Goal: Complete application form

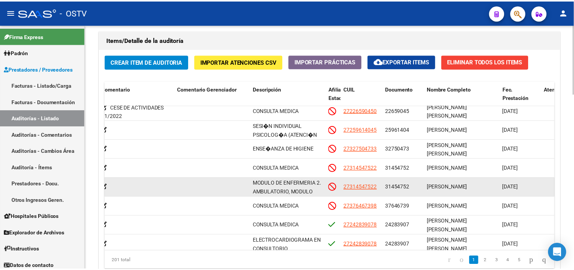
scroll to position [0, 276]
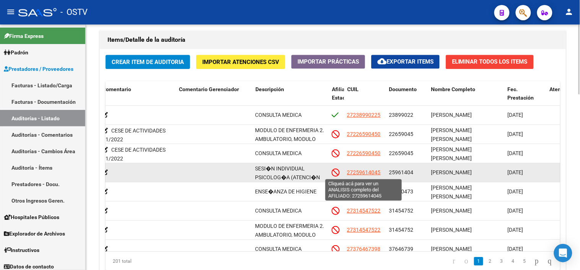
click at [357, 175] on span "27259614045" at bounding box center [364, 172] width 34 height 6
type textarea "27259614045"
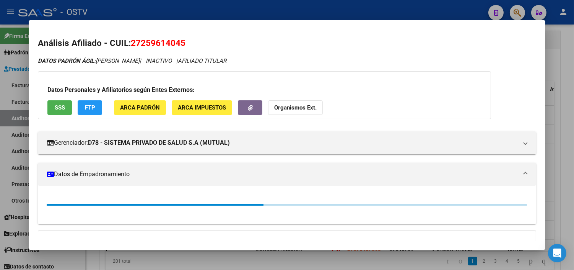
click at [57, 110] on span "SSS" at bounding box center [60, 107] width 10 height 7
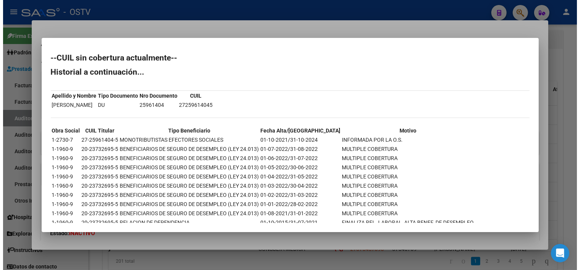
scroll to position [15, 0]
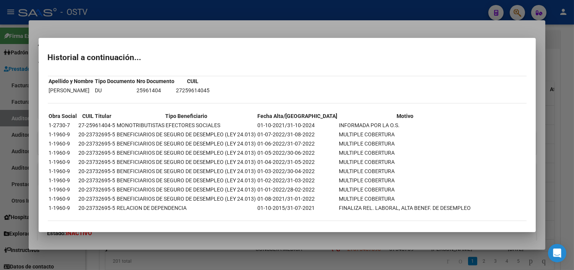
click at [93, 125] on td "27-25961404-5" at bounding box center [96, 125] width 37 height 8
copy td "27-25961404-5"
click at [166, 243] on div at bounding box center [287, 135] width 574 height 270
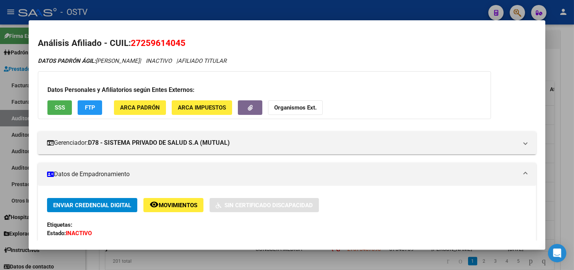
click at [167, 257] on div at bounding box center [287, 135] width 574 height 270
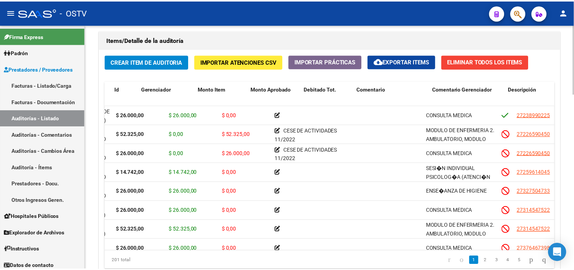
scroll to position [0, 0]
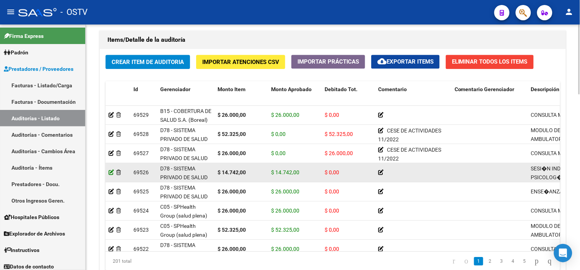
click at [112, 175] on icon at bounding box center [111, 171] width 5 height 5
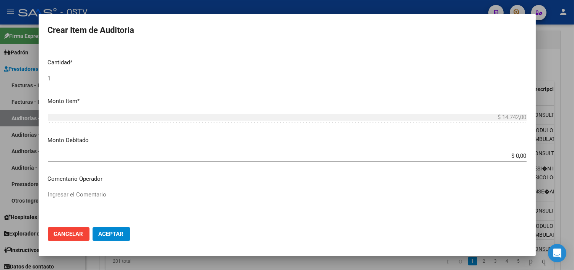
scroll to position [212, 0]
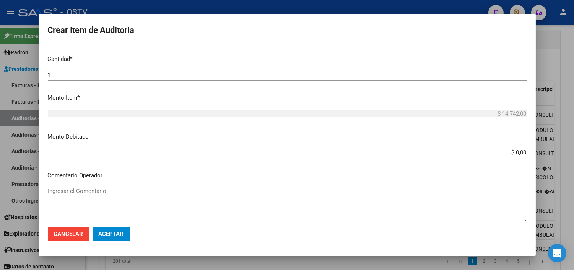
click at [515, 155] on input "$ 0,00" at bounding box center [287, 152] width 479 height 7
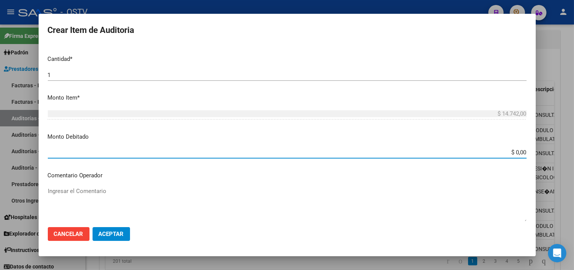
click at [515, 155] on input "$ 0,00" at bounding box center [287, 152] width 479 height 7
type input "$ 14.742,00"
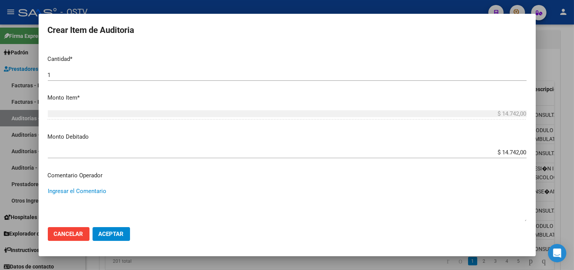
paste textarea "08/2024"
type textarea "CESE DE ACTIVIDADES 08/2024"
click at [108, 236] on span "Aceptar" at bounding box center [111, 233] width 25 height 7
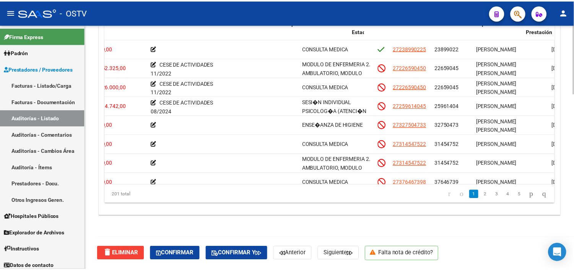
scroll to position [0, 254]
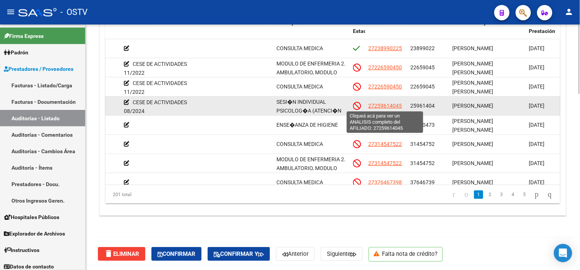
click at [388, 104] on span "27259614045" at bounding box center [386, 106] width 34 height 6
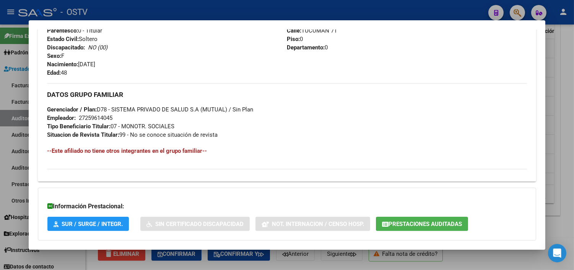
scroll to position [329, 0]
click at [404, 225] on span "Prestaciones Auditadas" at bounding box center [425, 224] width 73 height 7
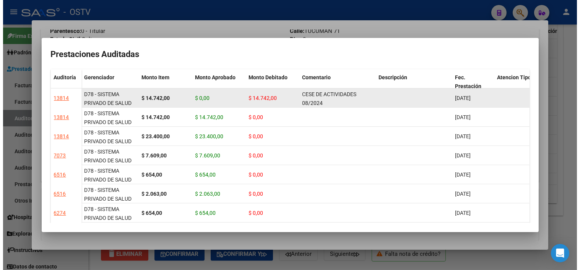
scroll to position [0, 0]
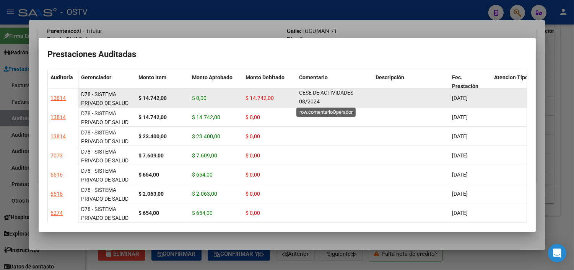
drag, startPoint x: 300, startPoint y: 94, endPoint x: 319, endPoint y: 102, distance: 21.1
click at [319, 102] on span "CESE DE ACTIVIDADES 08/2024" at bounding box center [327, 97] width 54 height 15
copy span "CESE DE ACTIVIDADES 08/2024"
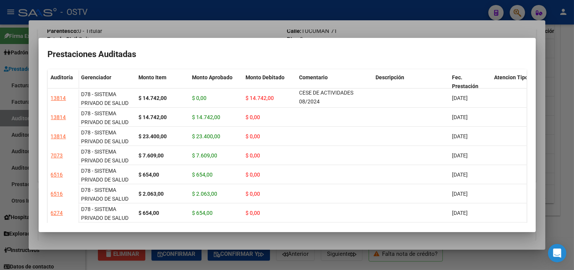
click at [303, 242] on div at bounding box center [287, 135] width 574 height 270
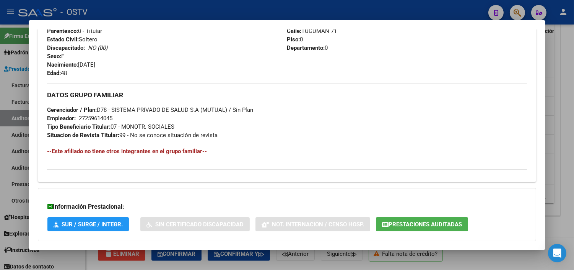
click at [318, 263] on div at bounding box center [287, 135] width 574 height 270
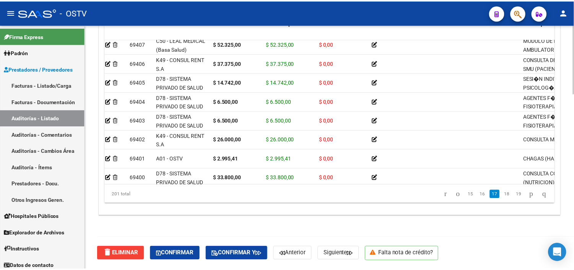
scroll to position [2338, 0]
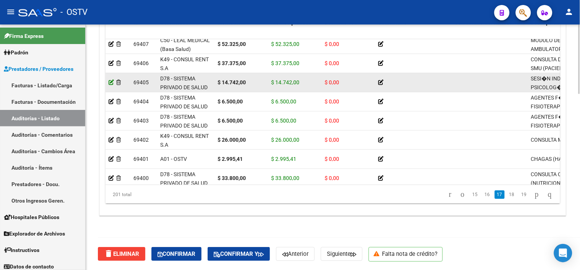
click at [109, 82] on icon at bounding box center [111, 82] width 5 height 5
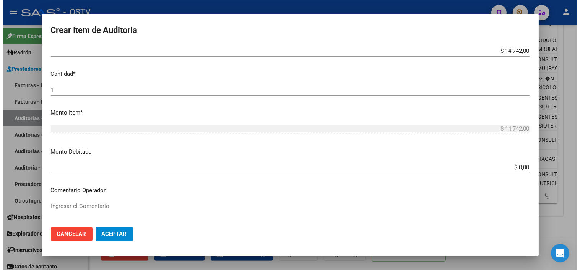
scroll to position [212, 0]
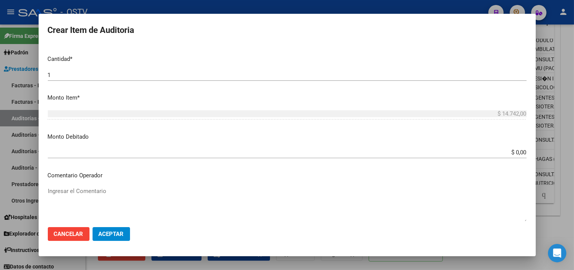
click at [510, 150] on input "$ 0,00" at bounding box center [287, 152] width 479 height 7
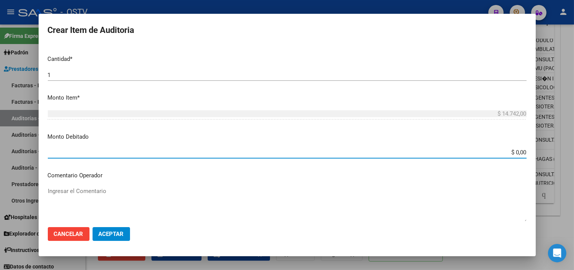
click at [510, 150] on input "$ 0,00" at bounding box center [287, 152] width 479 height 7
type input "$ 14.742,00"
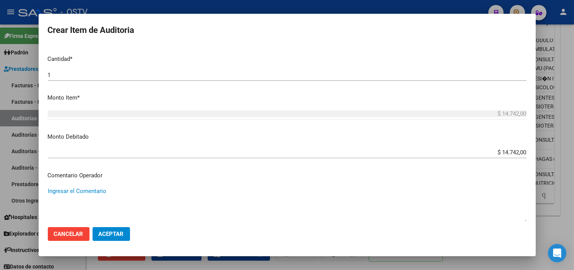
paste textarea "CESE DE ACTIVIDADES 08/2024"
type textarea "CESE DE ACTIVIDADES 08/2024"
click at [119, 234] on span "Aceptar" at bounding box center [111, 233] width 25 height 7
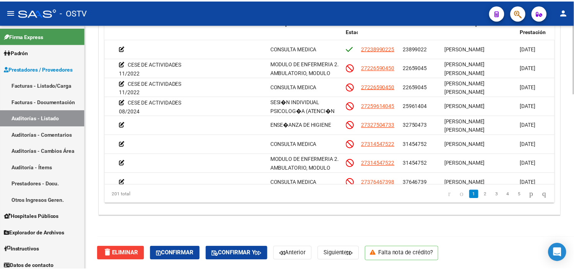
scroll to position [0, 272]
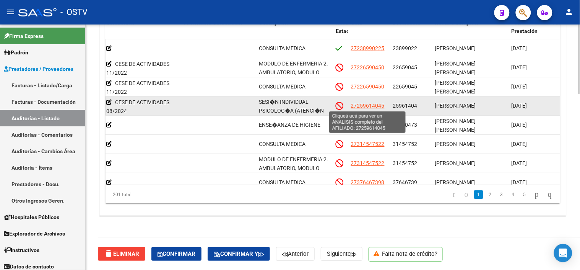
click at [369, 104] on span "27259614045" at bounding box center [368, 106] width 34 height 6
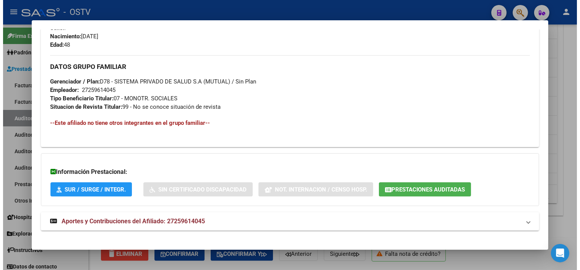
scroll to position [365, 0]
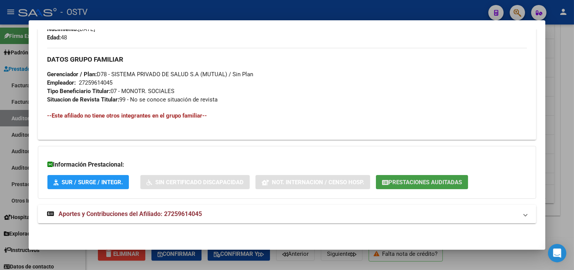
click at [393, 184] on span "Prestaciones Auditadas" at bounding box center [425, 182] width 73 height 7
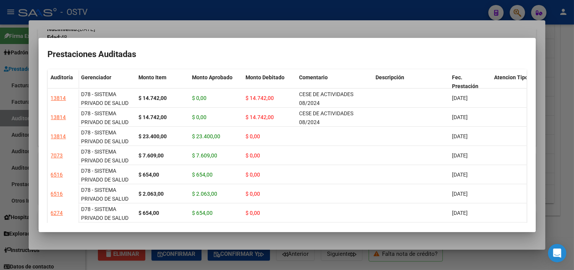
click at [388, 243] on div at bounding box center [287, 135] width 574 height 270
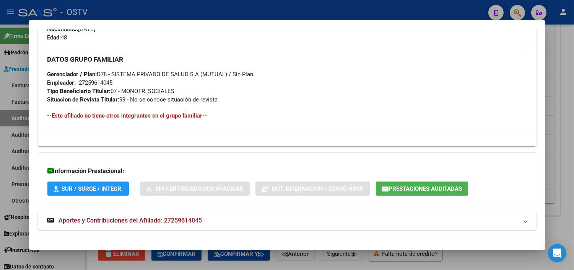
click at [388, 268] on div at bounding box center [287, 135] width 574 height 270
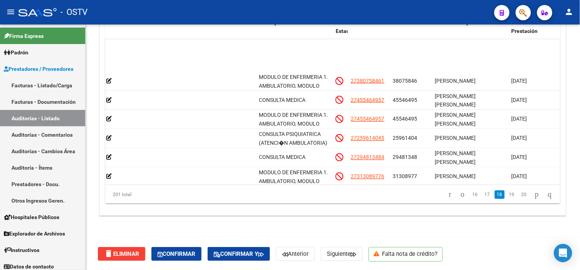
scroll to position [2592, 272]
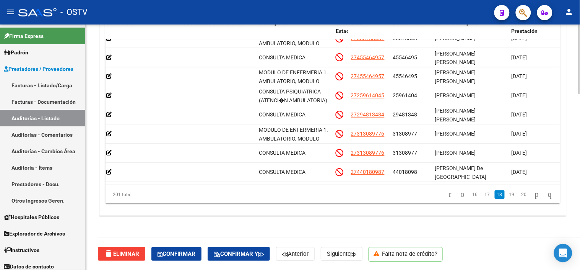
drag, startPoint x: 246, startPoint y: 184, endPoint x: 201, endPoint y: 179, distance: 44.7
click at [201, 179] on datatable-body "69394 B10 - MEPLIFE SALUD SRL (TAU) $ 52.325,00 $ 52.325,00 $ 0,00 MODULO DE EN…" at bounding box center [333, 111] width 455 height 145
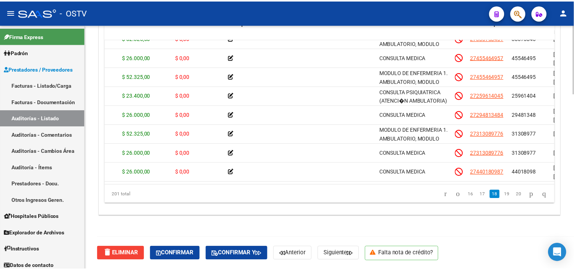
scroll to position [2592, 0]
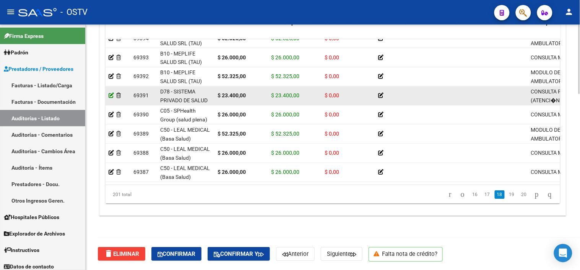
click at [110, 96] on icon at bounding box center [111, 95] width 5 height 5
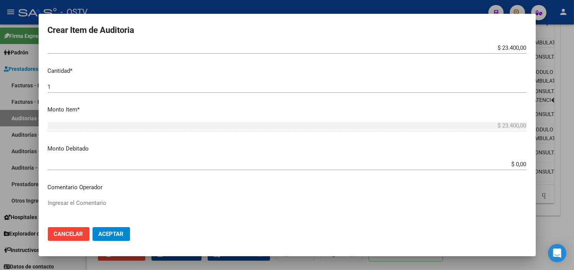
scroll to position [212, 0]
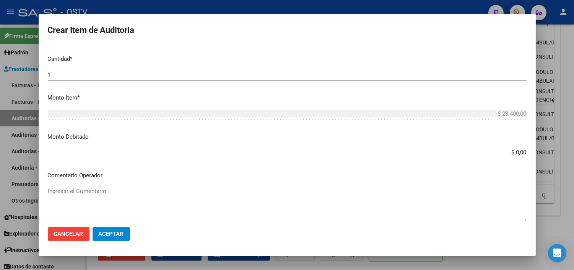
drag, startPoint x: 507, startPoint y: 152, endPoint x: 529, endPoint y: 151, distance: 22.6
click at [529, 151] on mat-dialog-content "25961404 Nro Documento 27259614045 CUIL Afiliado Inactivo [PERSON_NAME] Nombre …" at bounding box center [287, 132] width 497 height 175
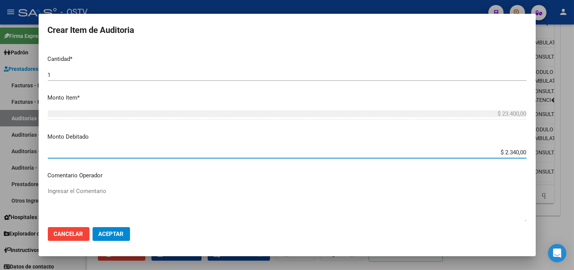
type input "$ 23.400,00"
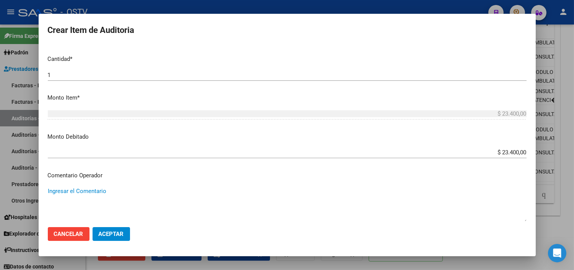
paste textarea "27259614045"
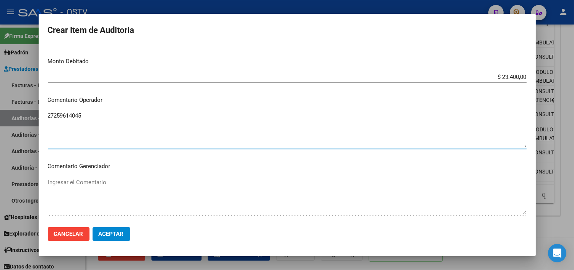
scroll to position [297, 0]
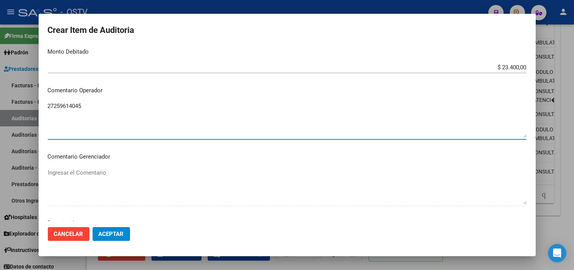
drag, startPoint x: 81, startPoint y: 109, endPoint x: 44, endPoint y: 108, distance: 37.5
click at [44, 108] on mat-dialog-content "25961404 Nro Documento 27259614045 CUIL Afiliado Inactivo [PERSON_NAME] Nombre …" at bounding box center [287, 132] width 497 height 175
type textarea "5"
type textarea "CESE DE ACTIVIDADES 08/2024"
click at [110, 235] on span "Aceptar" at bounding box center [111, 233] width 25 height 7
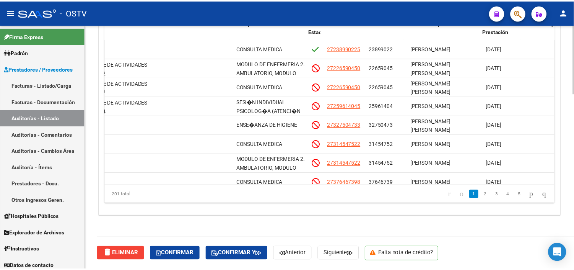
scroll to position [0, 298]
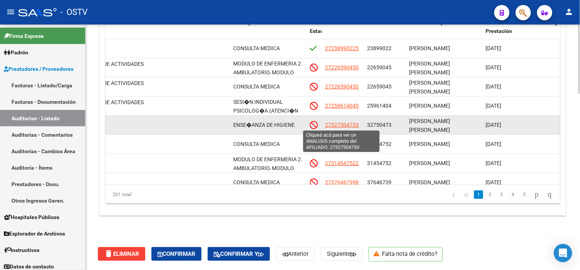
click at [341, 125] on span "27327504733" at bounding box center [343, 125] width 34 height 6
type textarea "27327504733"
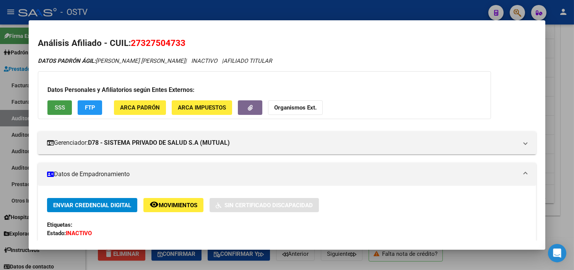
click at [56, 104] on span "SSS" at bounding box center [60, 107] width 10 height 7
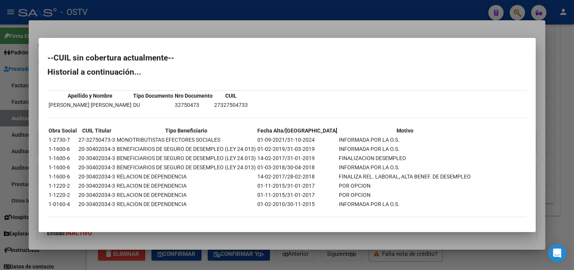
click at [96, 138] on td "27-32750473-3" at bounding box center [96, 139] width 37 height 8
copy td "32750473"
click at [231, 236] on div at bounding box center [287, 135] width 574 height 270
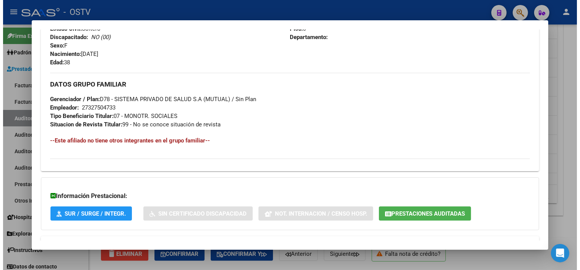
scroll to position [371, 0]
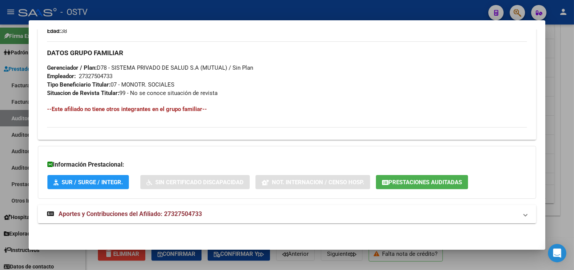
click at [415, 180] on span "Prestaciones Auditadas" at bounding box center [425, 182] width 73 height 7
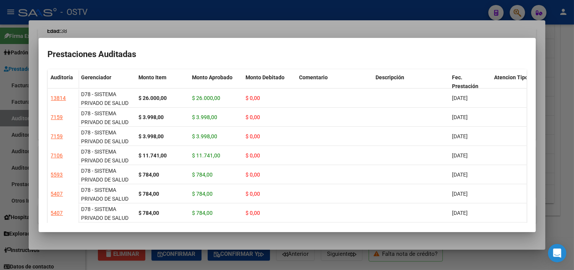
click at [306, 240] on div at bounding box center [287, 135] width 574 height 270
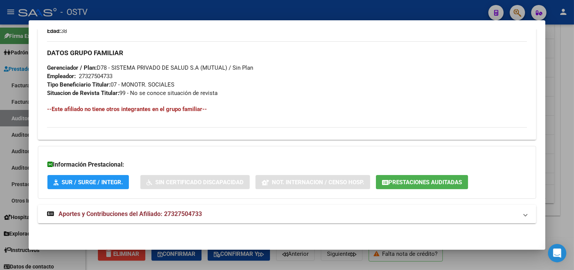
click at [100, 265] on div at bounding box center [287, 135] width 574 height 270
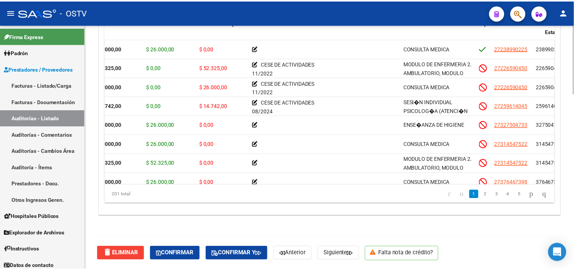
scroll to position [0, 0]
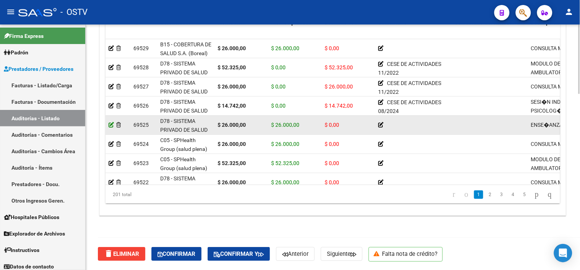
click at [111, 124] on icon at bounding box center [111, 124] width 5 height 5
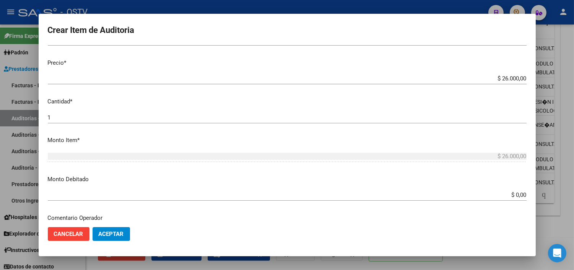
scroll to position [212, 0]
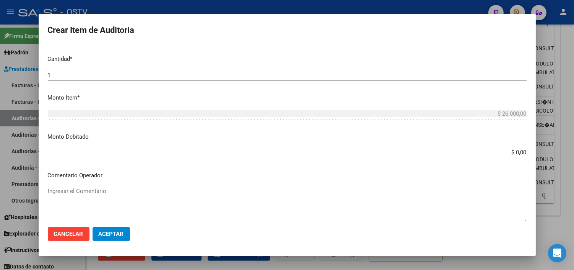
click at [511, 150] on input "$ 0,00" at bounding box center [287, 152] width 479 height 7
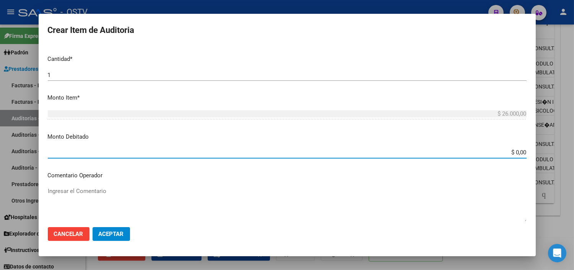
click at [511, 150] on input "$ 0,00" at bounding box center [287, 152] width 479 height 7
type input "$ 26.000,00"
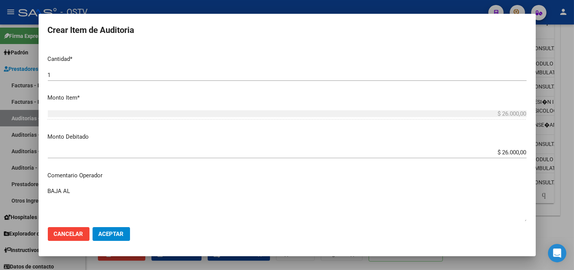
paste textarea "/31-10-2024"
click at [75, 192] on textarea "BAJA AL /31-10-2024 SIN PAGOS" at bounding box center [287, 205] width 479 height 36
type textarea "BAJA AL [DATE] SIN PAGOS"
click at [106, 233] on span "Aceptar" at bounding box center [111, 233] width 25 height 7
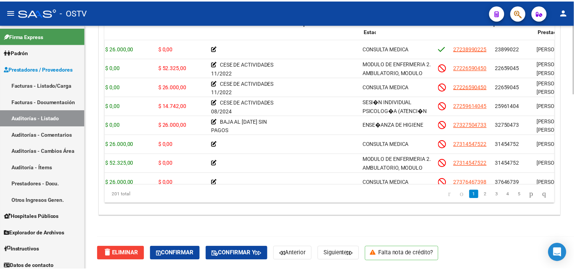
scroll to position [0, 262]
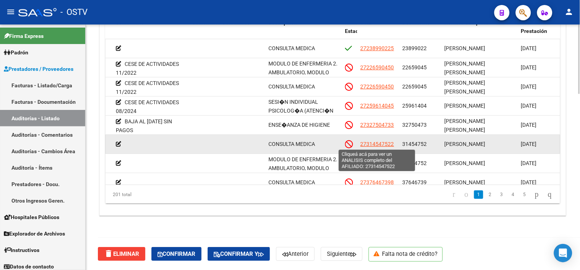
click at [366, 143] on span "27314547522" at bounding box center [378, 144] width 34 height 6
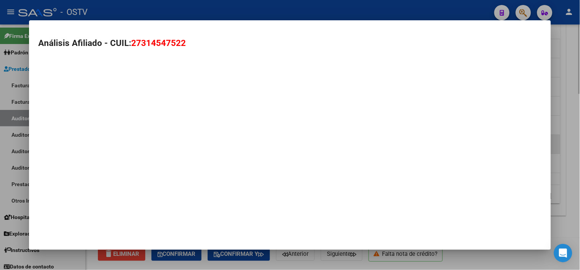
type textarea "27314547522"
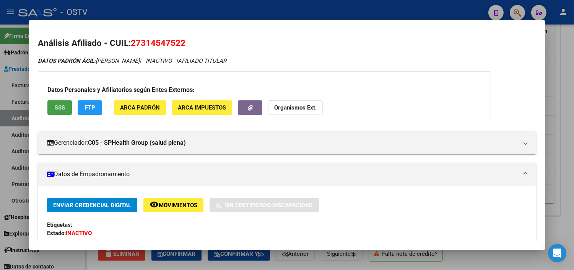
click at [56, 104] on span "SSS" at bounding box center [60, 107] width 10 height 7
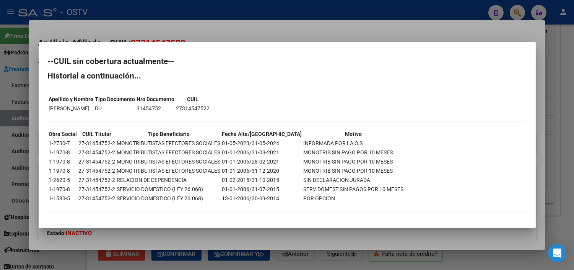
click at [95, 140] on td "27-31454752-2" at bounding box center [96, 143] width 37 height 8
copy td "27-31454752-2"
click at [103, 143] on td "27-31454752-2" at bounding box center [96, 143] width 37 height 8
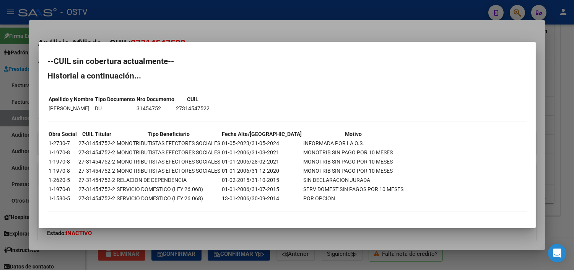
click at [103, 143] on td "27-31454752-2" at bounding box center [96, 143] width 37 height 8
drag, startPoint x: 103, startPoint y: 143, endPoint x: 112, endPoint y: 174, distance: 31.6
click at [113, 173] on td "27-31454752-2" at bounding box center [96, 170] width 37 height 8
click at [94, 142] on td "27-31454752-2" at bounding box center [96, 143] width 37 height 8
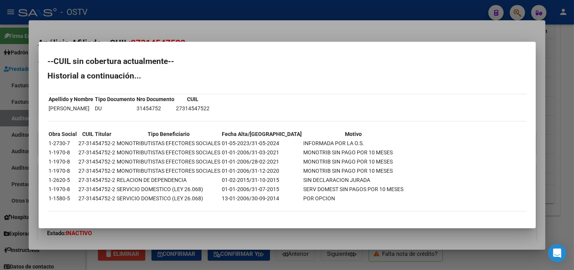
copy td "31454752"
click at [180, 228] on div at bounding box center [287, 135] width 574 height 270
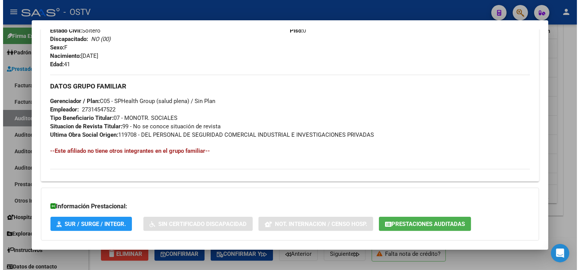
scroll to position [340, 0]
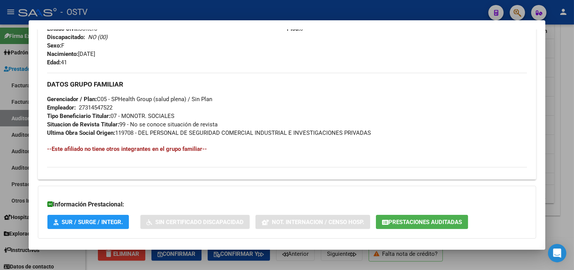
click at [209, 261] on div at bounding box center [287, 135] width 574 height 270
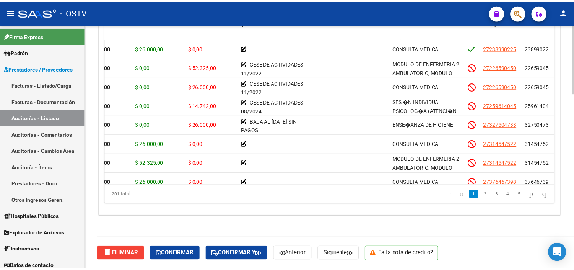
scroll to position [0, 0]
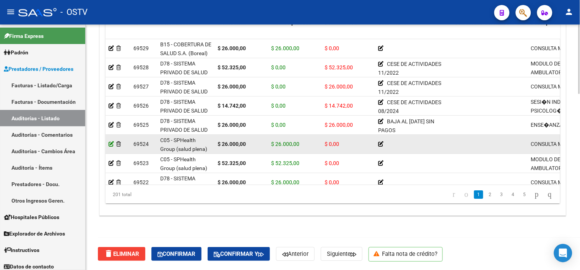
click at [112, 142] on icon at bounding box center [111, 143] width 5 height 5
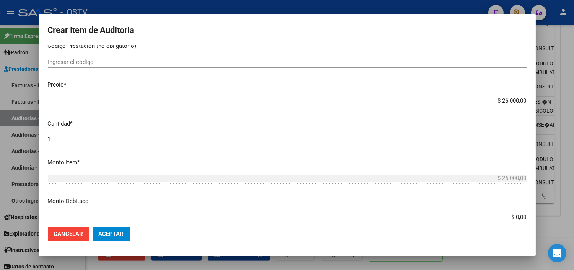
scroll to position [233, 0]
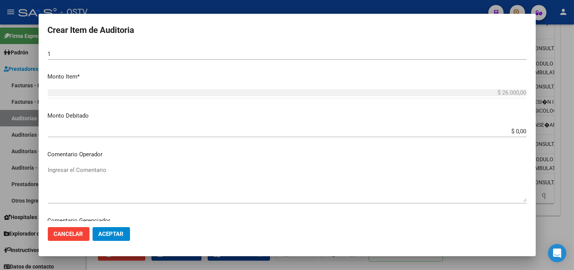
click at [511, 133] on input "$ 0,00" at bounding box center [287, 131] width 479 height 7
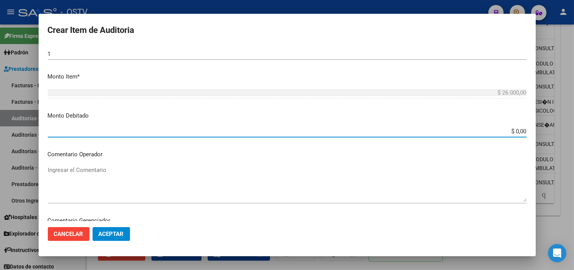
click at [511, 133] on input "$ 0,00" at bounding box center [287, 131] width 479 height 7
type input "$ 26.000,00"
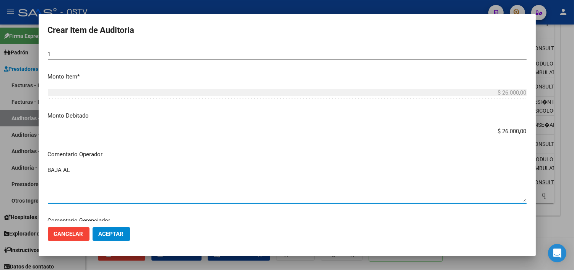
paste textarea "[DATE]"
type textarea "BAJA AL [DATE] POR OPCION"
drag, startPoint x: 137, startPoint y: 172, endPoint x: 46, endPoint y: 169, distance: 91.1
click at [37, 168] on div "Crear Item de Auditoria 31454752 Nro Documento 27314547522 CUIL Afiliado Inacti…" at bounding box center [287, 135] width 574 height 270
click at [107, 230] on button "Aceptar" at bounding box center [111, 234] width 37 height 14
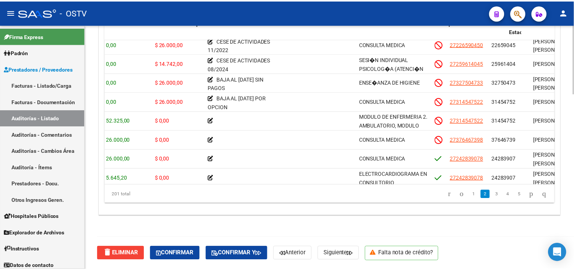
scroll to position [42, 0]
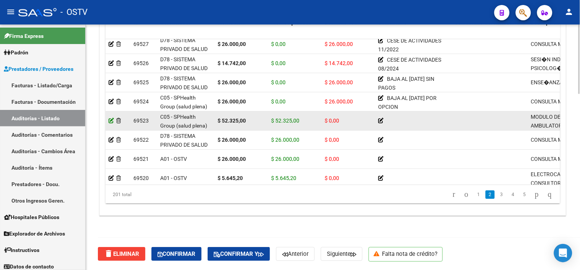
click at [110, 120] on icon at bounding box center [111, 120] width 5 height 5
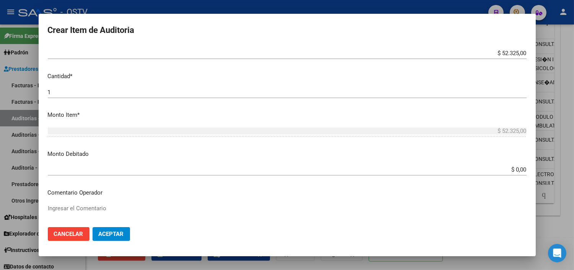
scroll to position [190, 0]
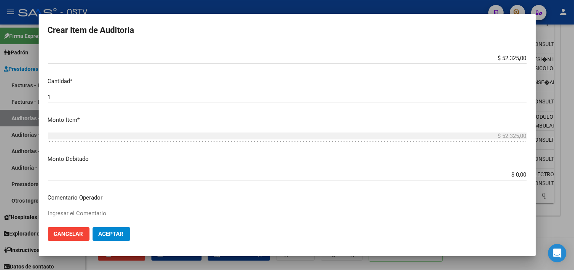
click at [508, 173] on input "$ 0,00" at bounding box center [287, 174] width 479 height 7
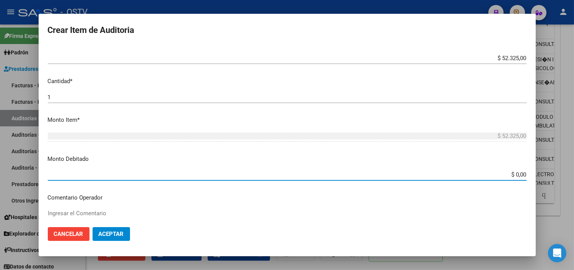
click at [508, 173] on input "$ 0,00" at bounding box center [287, 174] width 479 height 7
click at [514, 177] on input "$ 0,00" at bounding box center [287, 174] width 479 height 7
type input "$ 52.325,00"
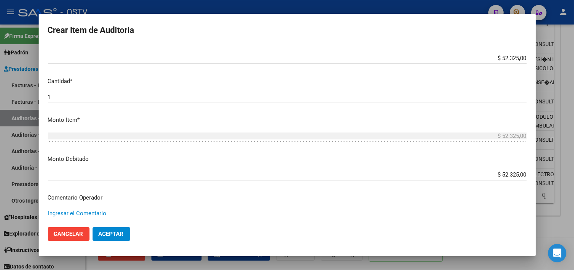
paste textarea "BAJA AL [DATE] POR OPCION"
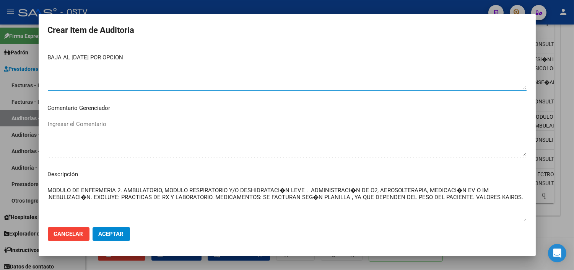
scroll to position [433, 0]
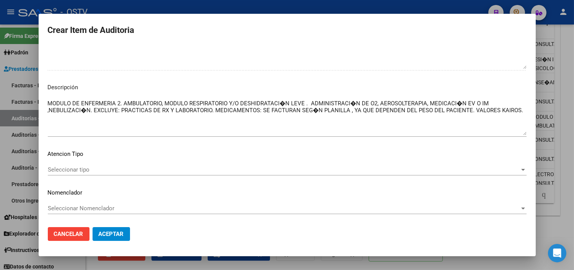
type textarea "BAJA AL [DATE] POR OPCION"
click at [116, 234] on span "Aceptar" at bounding box center [111, 233] width 25 height 7
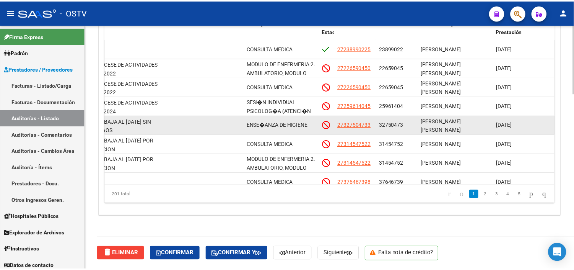
scroll to position [85, 282]
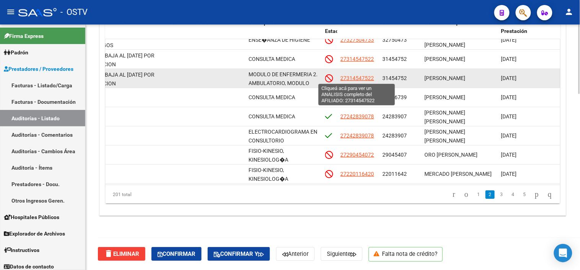
click at [352, 77] on span "27314547522" at bounding box center [358, 78] width 34 height 6
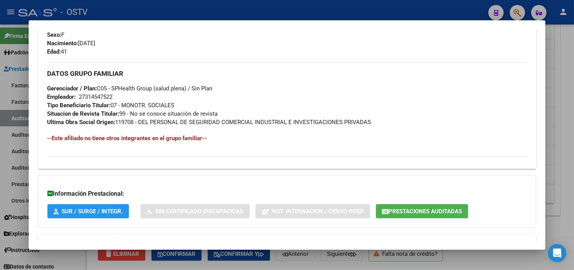
scroll to position [379, 0]
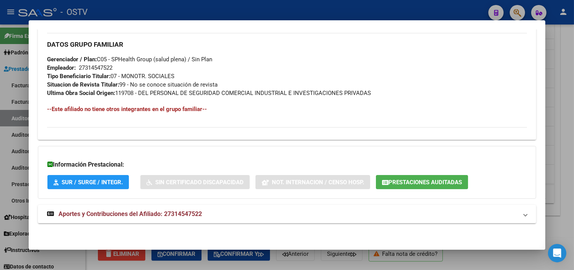
click at [391, 182] on span "Prestaciones Auditadas" at bounding box center [425, 182] width 73 height 7
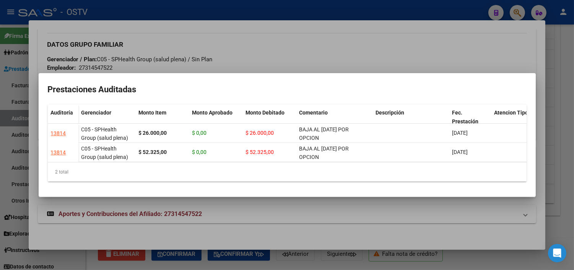
click at [329, 209] on div at bounding box center [287, 135] width 574 height 270
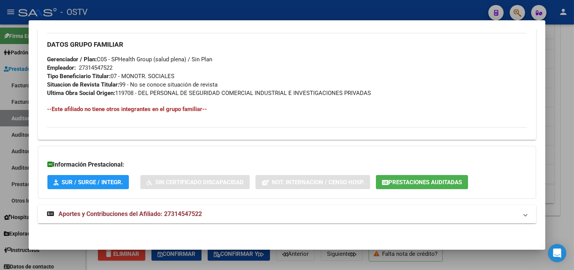
click at [311, 265] on div at bounding box center [287, 135] width 574 height 270
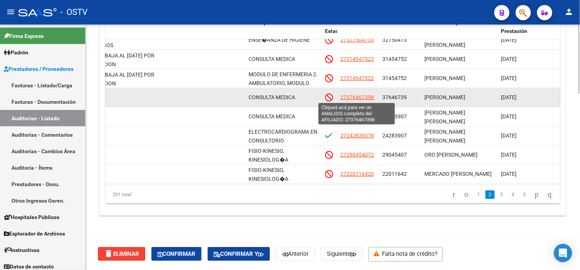
click at [364, 100] on span "27376467398" at bounding box center [358, 97] width 34 height 6
type textarea "27376467398"
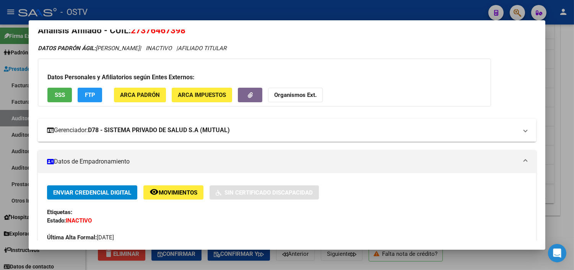
scroll to position [0, 0]
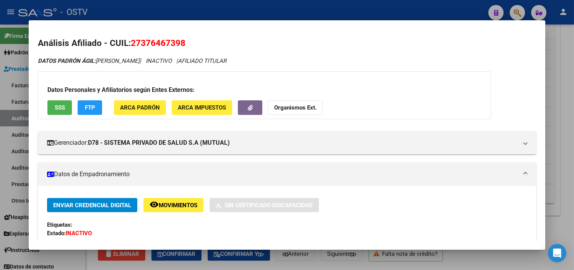
click at [60, 106] on span "SSS" at bounding box center [60, 107] width 10 height 7
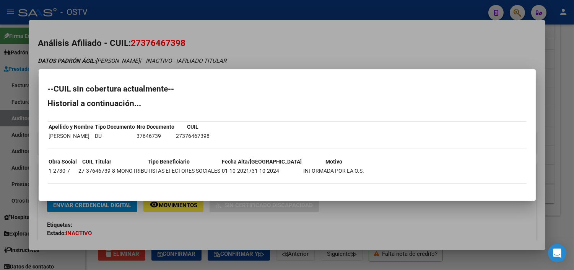
click at [196, 225] on div at bounding box center [287, 135] width 574 height 270
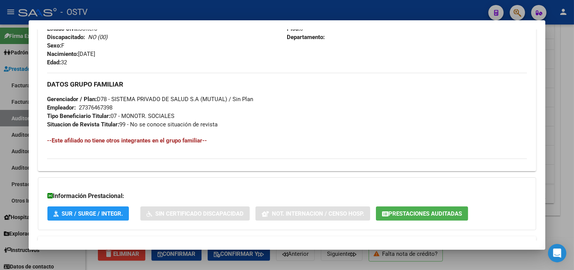
scroll to position [371, 0]
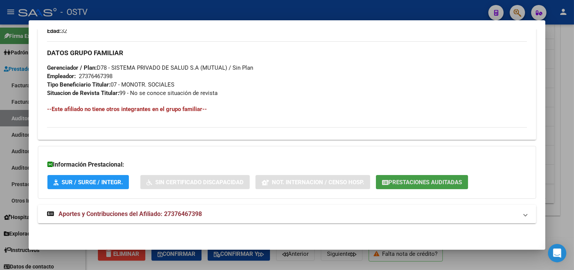
click at [394, 179] on span "Prestaciones Auditadas" at bounding box center [425, 182] width 73 height 7
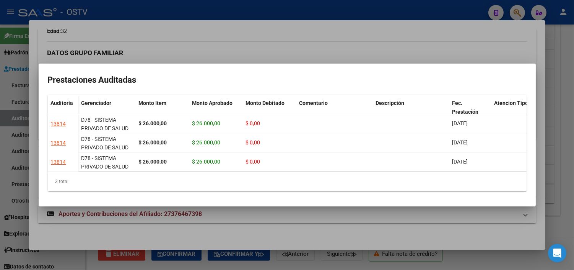
click at [246, 222] on div at bounding box center [287, 135] width 574 height 270
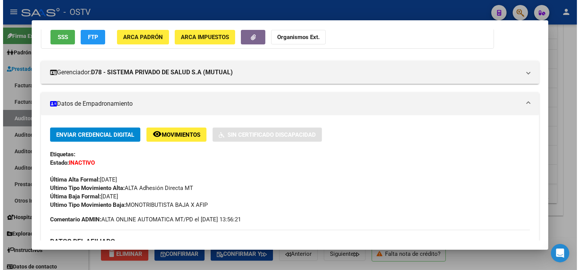
scroll to position [0, 0]
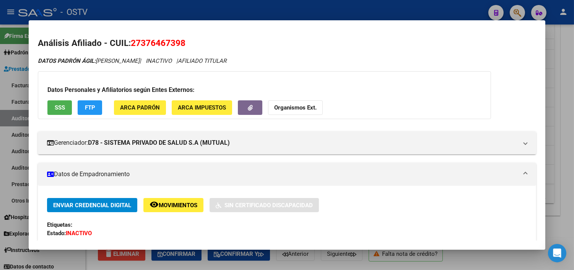
drag, startPoint x: 138, startPoint y: 42, endPoint x: 175, endPoint y: 39, distance: 37.3
click at [175, 39] on span "27376467398" at bounding box center [158, 43] width 55 height 10
copy span "37646739"
click at [176, 260] on div at bounding box center [287, 135] width 574 height 270
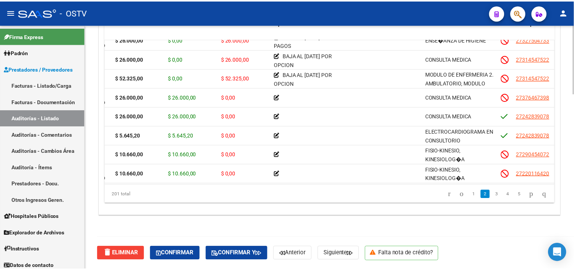
scroll to position [85, 0]
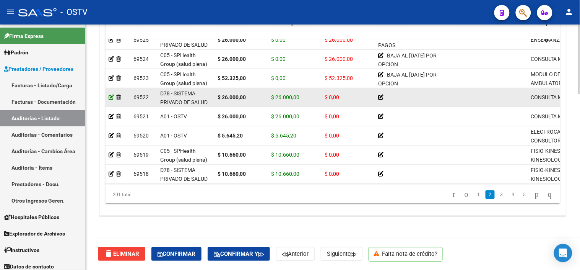
click at [110, 95] on icon at bounding box center [111, 96] width 5 height 5
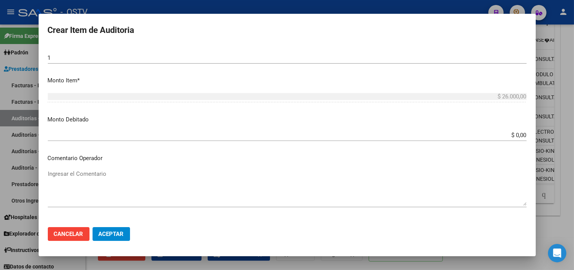
scroll to position [255, 0]
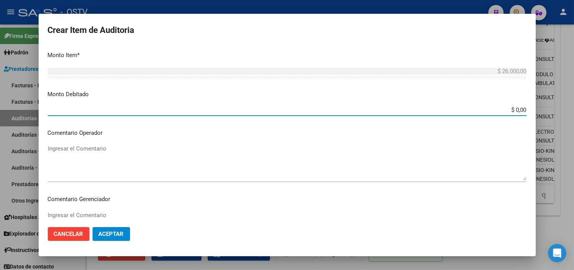
click at [513, 109] on input "$ 0,00" at bounding box center [287, 109] width 479 height 7
type input "$ 26.000,00"
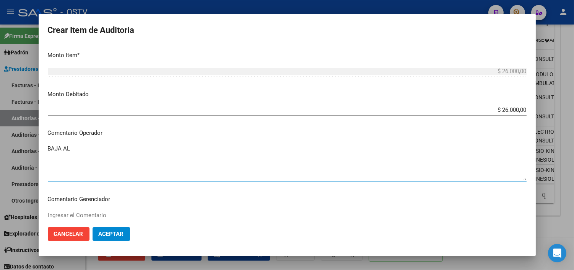
paste textarea "[DATE]"
type textarea "BAJA AL [DATE] SIN PAGOS"
click at [117, 231] on span "Aceptar" at bounding box center [111, 233] width 25 height 7
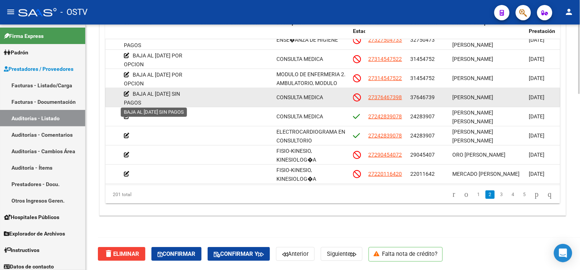
scroll to position [2, 0]
drag, startPoint x: 133, startPoint y: 94, endPoint x: 140, endPoint y: 103, distance: 11.2
click at [140, 103] on div "BAJA AL [DATE] SIN PAGOS" at bounding box center [159, 95] width 70 height 15
copy span "BAJA AL [DATE] SIN PAGOS"
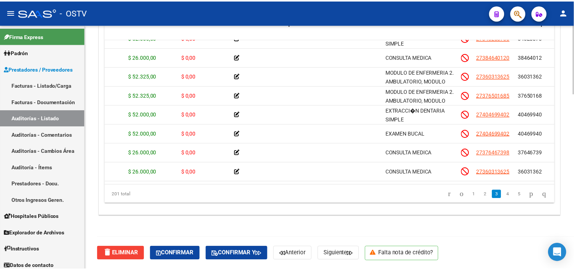
scroll to position [297, 0]
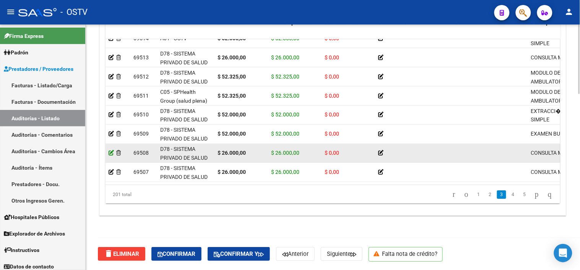
click at [112, 154] on icon at bounding box center [111, 152] width 5 height 5
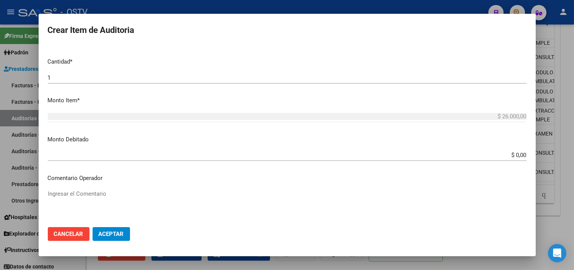
scroll to position [212, 0]
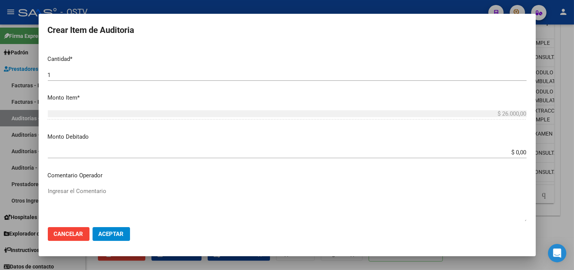
click at [510, 152] on input "$ 0,00" at bounding box center [287, 152] width 479 height 7
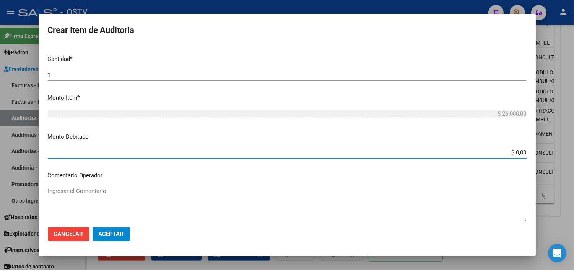
click at [510, 152] on input "$ 0,00" at bounding box center [287, 152] width 479 height 7
type input "$ 26.000,00"
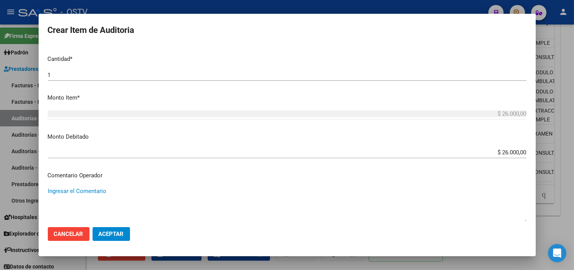
paste textarea "BAJA AL [DATE] SIN PAGOS"
type textarea "BAJA AL [DATE] SIN PAGOS"
click at [103, 235] on span "Aceptar" at bounding box center [111, 233] width 25 height 7
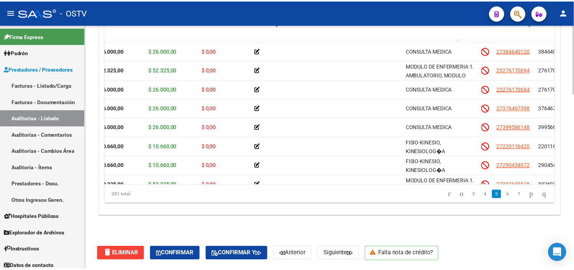
scroll to position [552, 0]
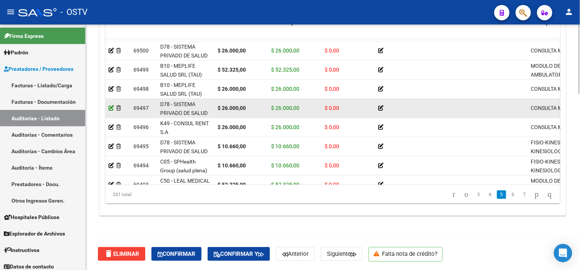
click at [109, 105] on icon at bounding box center [111, 107] width 5 height 5
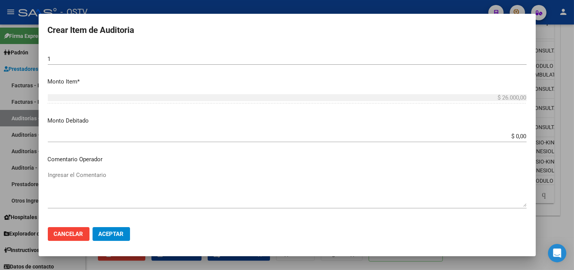
scroll to position [255, 0]
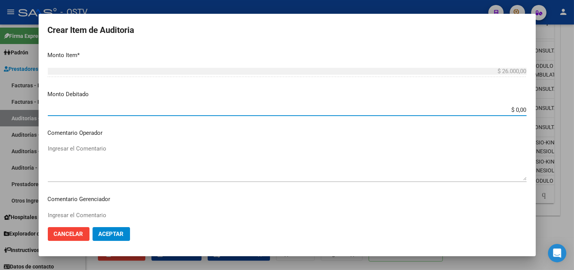
click at [510, 112] on input "$ 0,00" at bounding box center [287, 109] width 479 height 7
type input "$ 26.000,00"
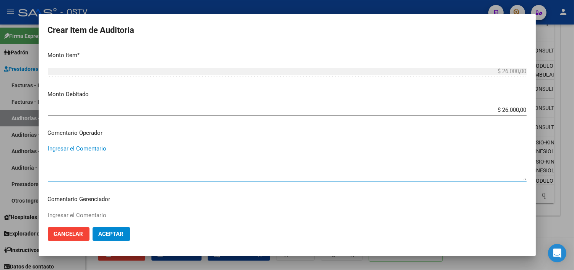
paste textarea "BAJA AL [DATE] SIN PAGOS"
type textarea "BAJA AL [DATE] SIN PAGOS"
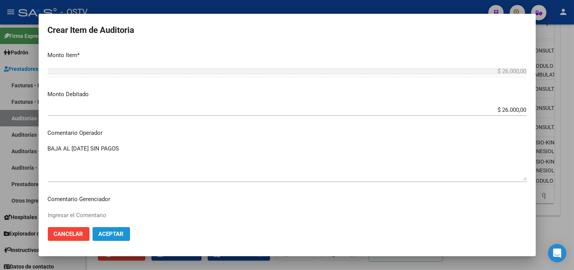
click at [112, 232] on span "Aceptar" at bounding box center [111, 233] width 25 height 7
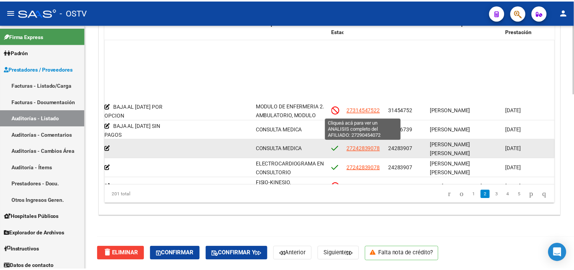
scroll to position [127, 273]
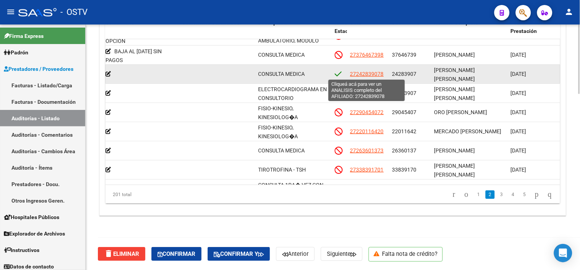
click at [368, 75] on span "27242839078" at bounding box center [367, 74] width 34 height 6
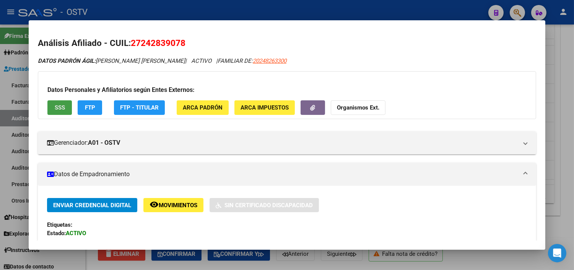
click at [60, 110] on span "SSS" at bounding box center [60, 107] width 10 height 7
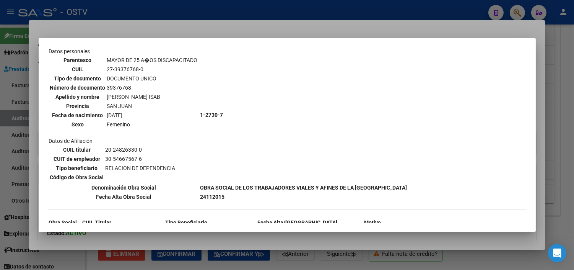
scroll to position [633, 0]
click at [147, 231] on mat-dialog-container "--ACTIVO en Obra Social según consulta SSS-- DATOS DE AFILIACION VIGENTE Datos …" at bounding box center [287, 135] width 497 height 194
click at [147, 239] on div at bounding box center [287, 135] width 574 height 270
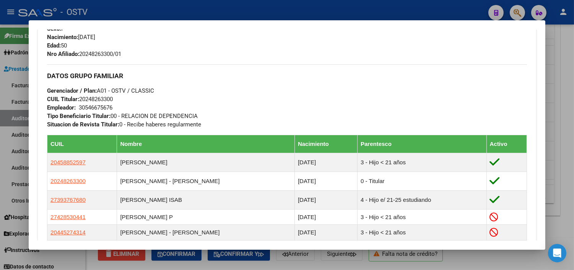
scroll to position [478, 0]
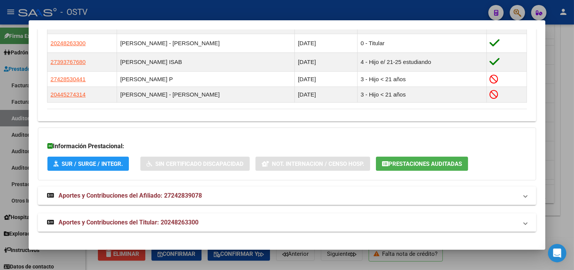
click at [145, 221] on span "Aportes y Contribuciones del Titular: 20248263300" at bounding box center [129, 221] width 140 height 7
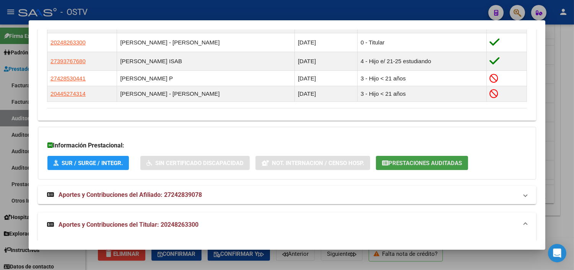
click at [400, 161] on span "Prestaciones Auditadas" at bounding box center [425, 163] width 73 height 7
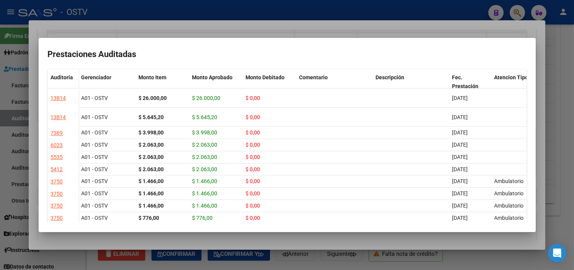
click at [239, 239] on div at bounding box center [287, 135] width 574 height 270
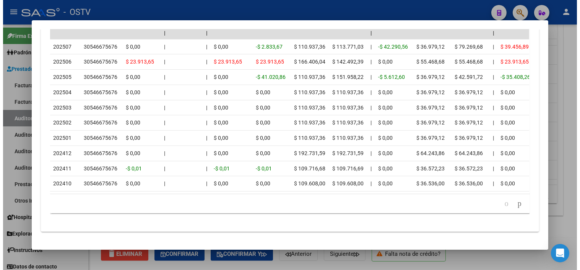
scroll to position [856, 0]
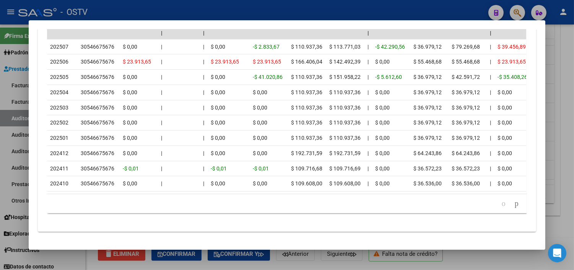
drag, startPoint x: 207, startPoint y: 260, endPoint x: 230, endPoint y: 229, distance: 39.0
click at [208, 261] on div at bounding box center [287, 135] width 574 height 270
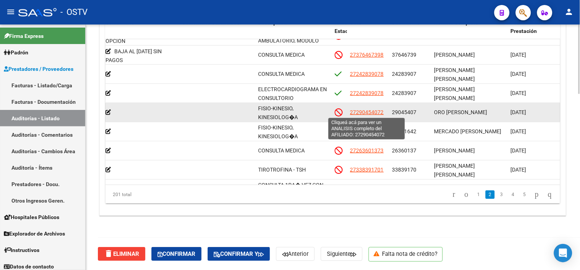
click at [369, 113] on span "27290454072" at bounding box center [367, 112] width 34 height 6
type textarea "27290454072"
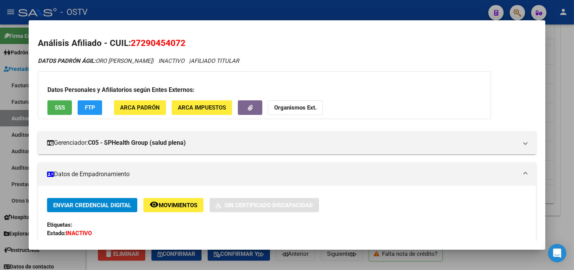
drag, startPoint x: 138, startPoint y: 44, endPoint x: 177, endPoint y: 46, distance: 39.5
click at [177, 46] on span "27290454072" at bounding box center [158, 43] width 55 height 10
copy span "29045407"
click at [173, 267] on div at bounding box center [287, 135] width 574 height 270
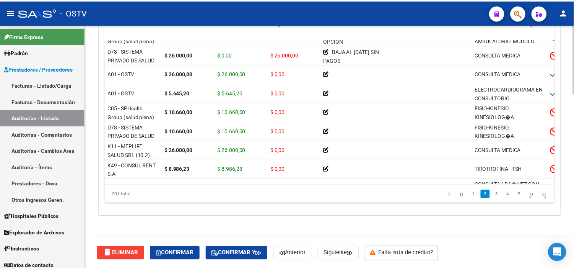
scroll to position [127, 0]
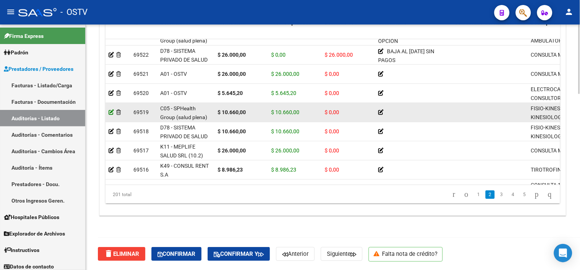
click at [111, 113] on icon at bounding box center [111, 111] width 5 height 5
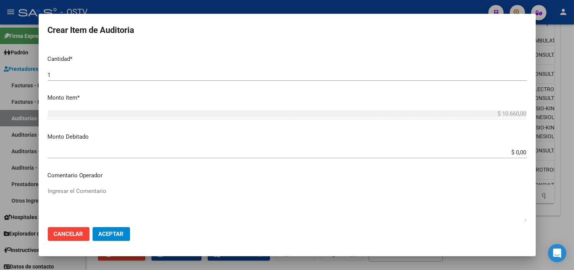
scroll to position [233, 0]
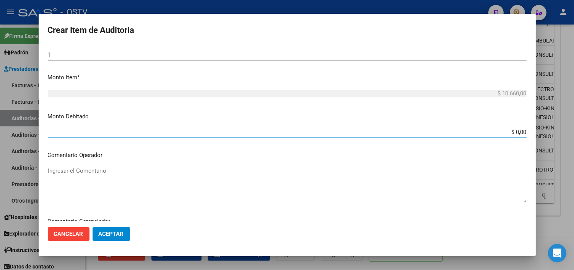
click at [513, 129] on input "$ 0,00" at bounding box center [287, 132] width 479 height 7
type input "$ 10.660,00"
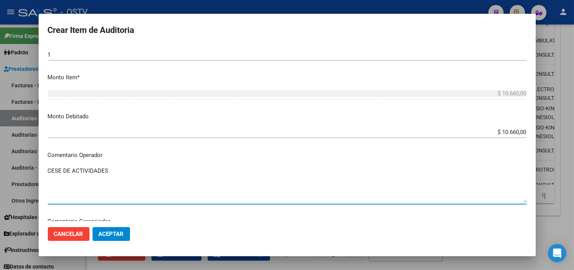
paste textarea "10/2024"
type textarea "CESE DE ACTIVIDADES 10/2024"
click at [104, 235] on span "Aceptar" at bounding box center [111, 233] width 25 height 7
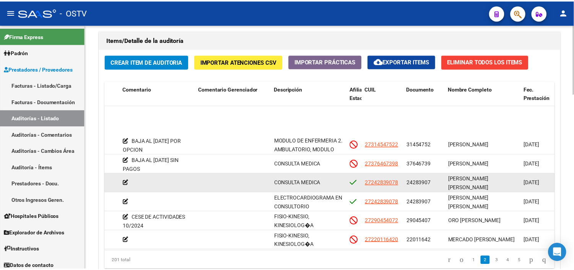
scroll to position [127, 254]
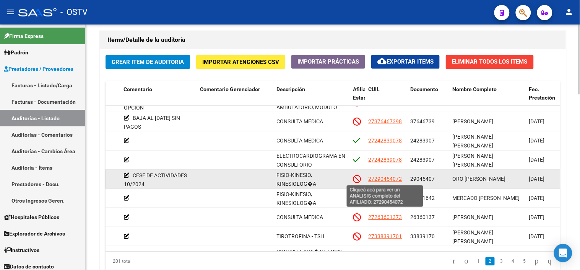
click at [382, 177] on span "27290454072" at bounding box center [386, 179] width 34 height 6
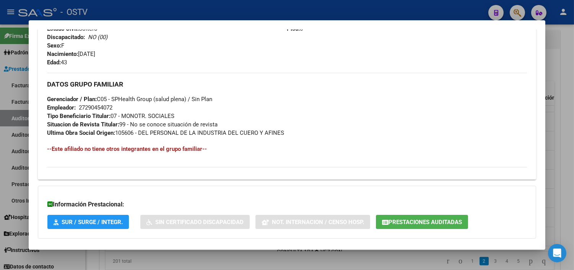
scroll to position [379, 0]
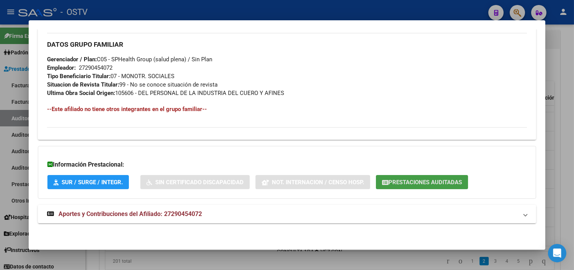
click at [405, 177] on button "Prestaciones Auditadas" at bounding box center [422, 182] width 92 height 14
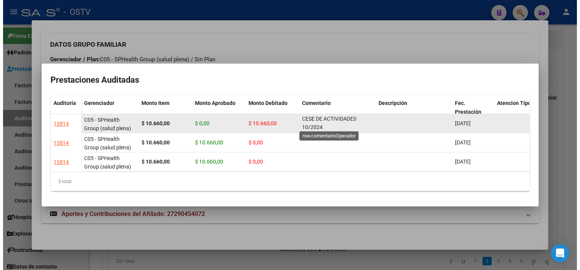
scroll to position [0, 0]
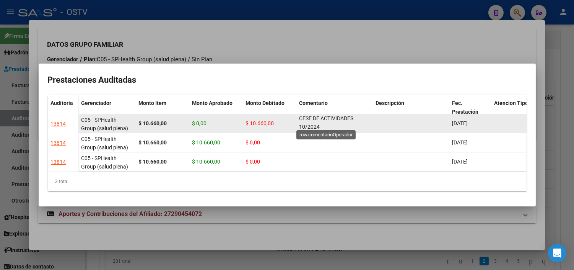
drag, startPoint x: 299, startPoint y: 115, endPoint x: 319, endPoint y: 125, distance: 21.9
click at [319, 125] on span "CESE DE ACTIVIDADES 10/2024" at bounding box center [327, 122] width 54 height 15
copy span "CESE DE ACTIVIDADES 10/2024"
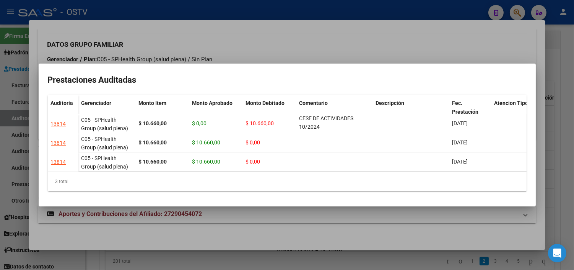
click at [294, 238] on div at bounding box center [287, 135] width 574 height 270
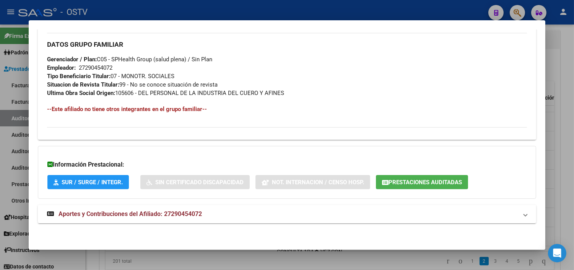
click at [363, 255] on div at bounding box center [287, 135] width 574 height 270
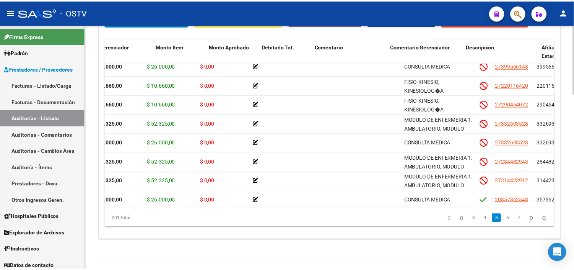
scroll to position [637, 0]
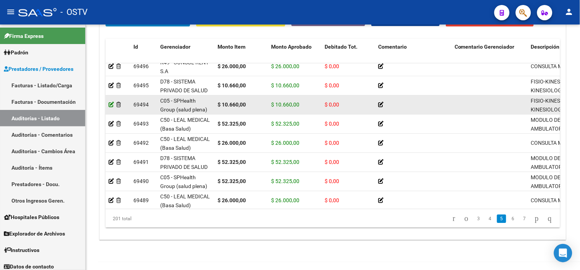
click at [111, 104] on icon at bounding box center [111, 104] width 5 height 5
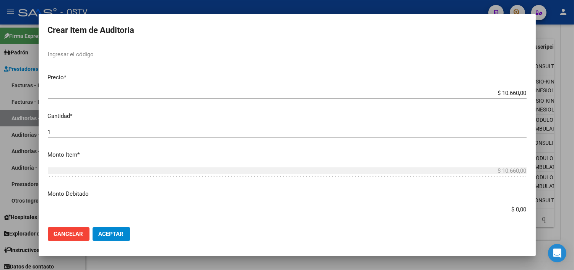
scroll to position [212, 0]
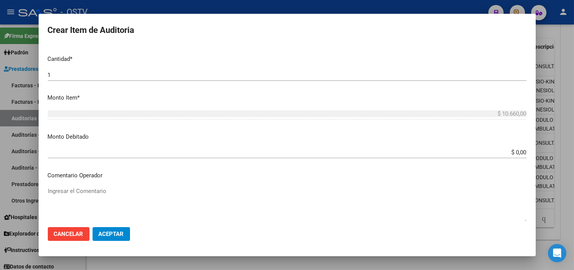
click at [506, 154] on input "$ 0,00" at bounding box center [287, 152] width 479 height 7
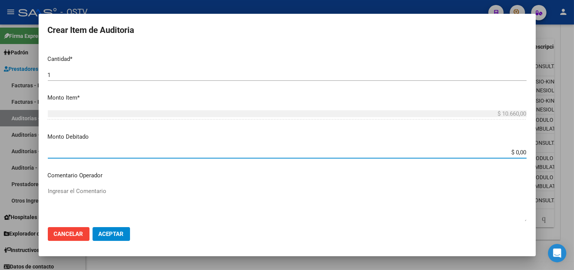
click at [508, 151] on input "$ 0,00" at bounding box center [287, 152] width 479 height 7
click at [515, 152] on input "$ 0,00" at bounding box center [287, 152] width 479 height 7
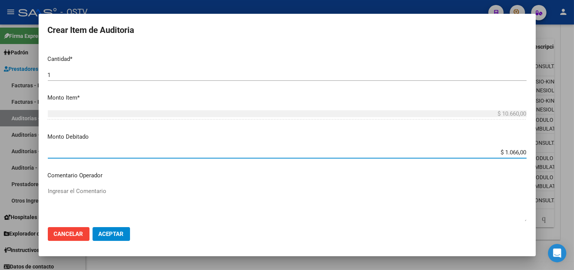
type input "$ 10.660,00"
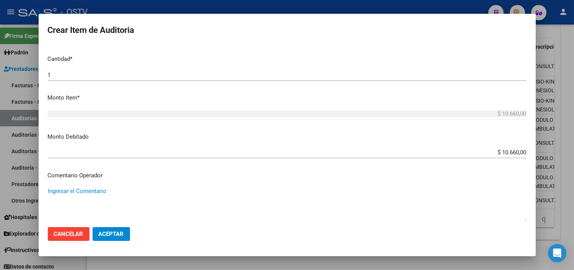
paste textarea "CESE DE ACTIVIDADES 10/2024"
type textarea "CESE DE ACTIVIDADES 10/2024"
click at [107, 239] on button "Aceptar" at bounding box center [111, 234] width 37 height 14
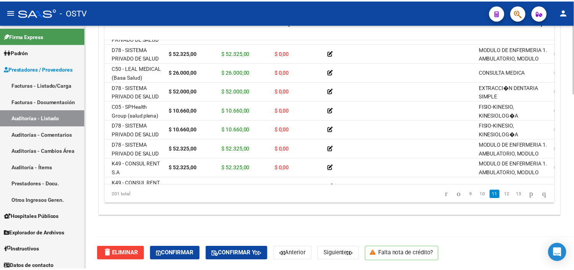
scroll to position [1487, 0]
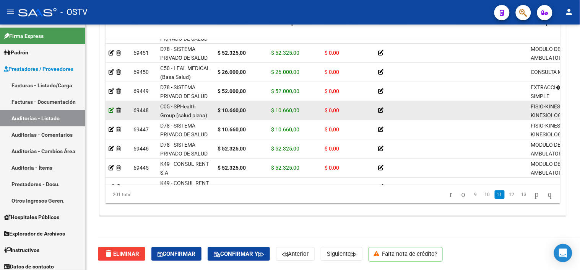
click at [111, 110] on icon at bounding box center [111, 109] width 5 height 5
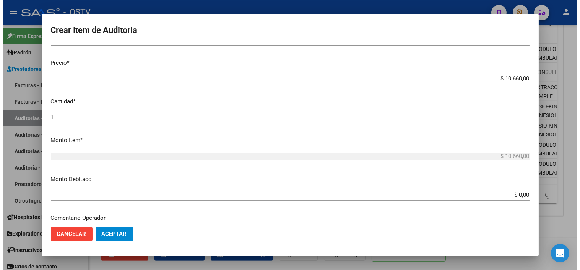
scroll to position [212, 0]
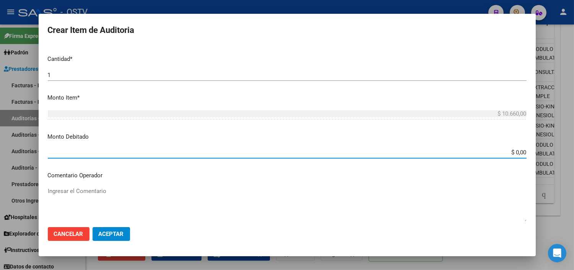
click at [507, 151] on input "$ 0,00" at bounding box center [287, 152] width 479 height 7
click at [510, 152] on input "$ 0,00" at bounding box center [287, 152] width 479 height 7
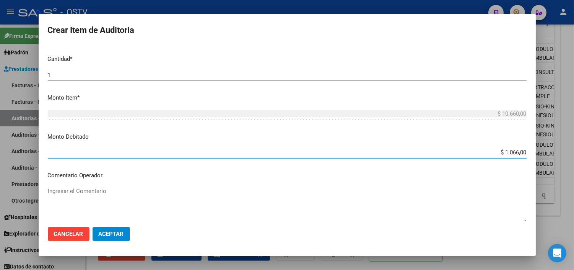
type input "$ 10.660,00"
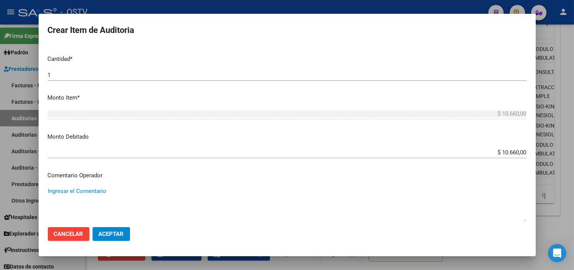
paste textarea "CESE DE ACTIVIDADES 10/2024"
type textarea "CESE DE ACTIVIDADES 10/2024"
click at [122, 236] on span "Aceptar" at bounding box center [111, 233] width 25 height 7
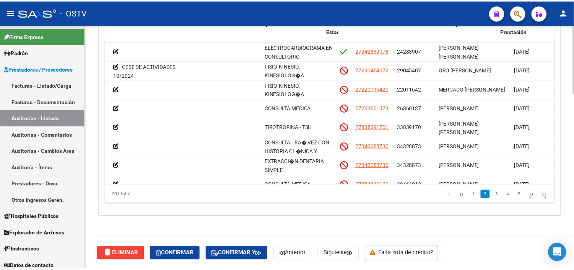
scroll to position [170, 278]
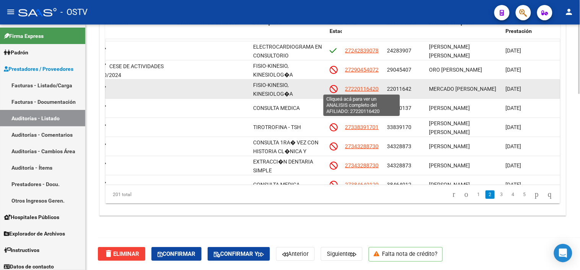
click at [374, 88] on span "27220116420" at bounding box center [362, 89] width 34 height 6
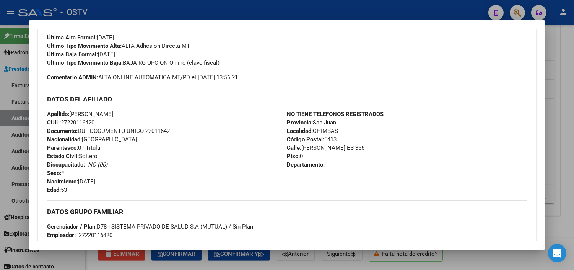
scroll to position [371, 0]
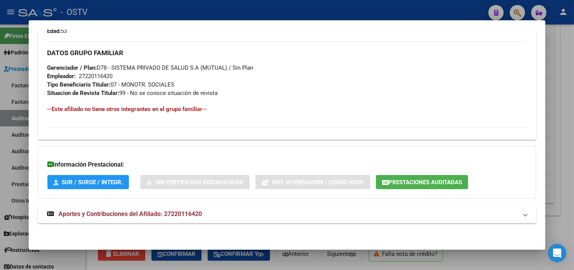
click at [146, 211] on span "Aportes y Contribuciones del Afiliado: 27220116420" at bounding box center [130, 213] width 143 height 7
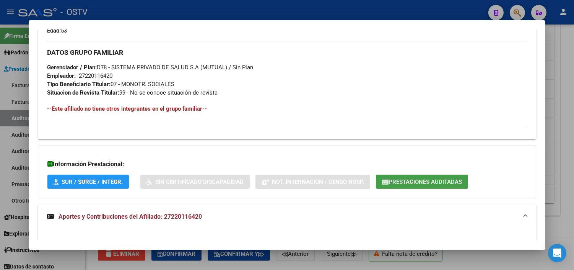
click at [389, 185] on span "Prestaciones Auditadas" at bounding box center [425, 181] width 73 height 7
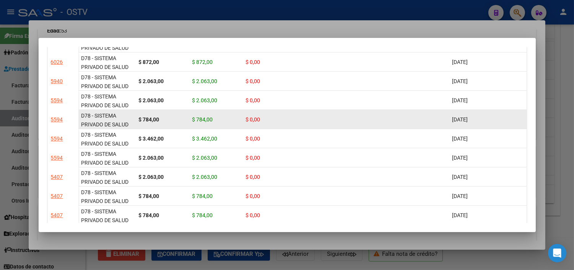
scroll to position [0, 0]
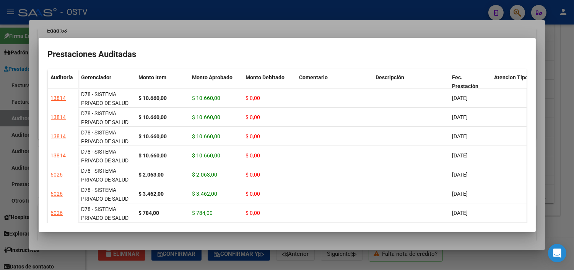
click at [199, 237] on div at bounding box center [287, 135] width 574 height 270
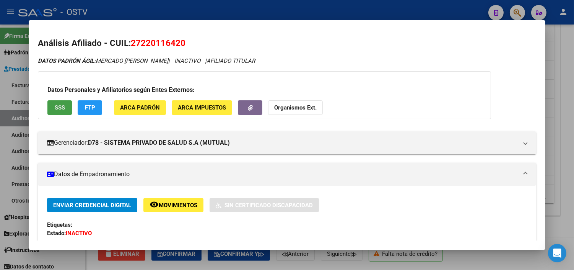
click at [63, 106] on button "SSS" at bounding box center [59, 107] width 24 height 14
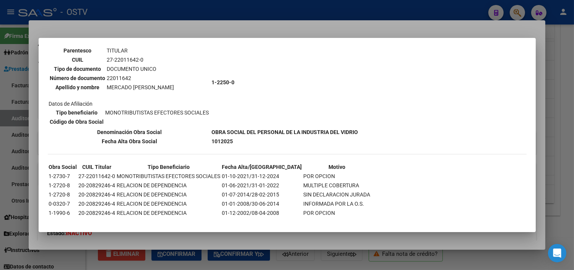
scroll to position [66, 0]
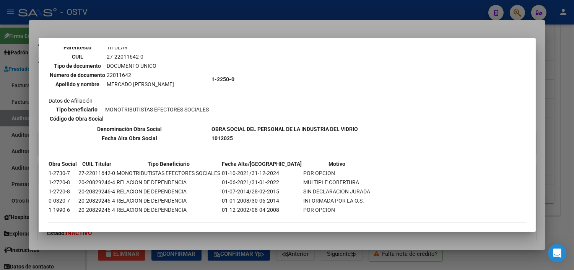
click at [246, 240] on div at bounding box center [287, 135] width 574 height 270
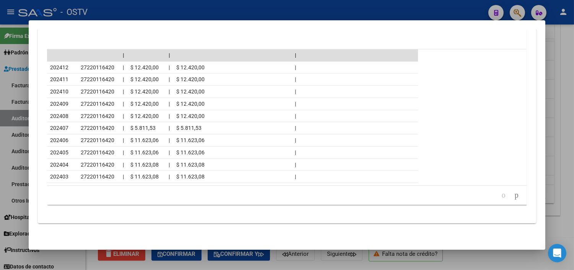
scroll to position [417, 0]
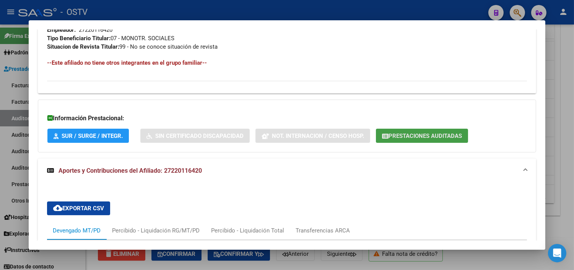
click at [389, 136] on span "Prestaciones Auditadas" at bounding box center [425, 135] width 73 height 7
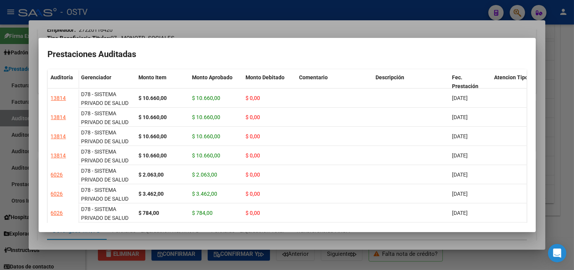
click at [267, 245] on div at bounding box center [287, 135] width 574 height 270
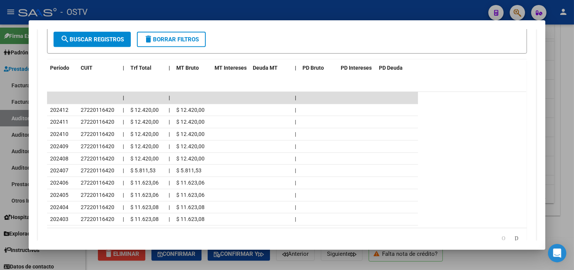
scroll to position [715, 0]
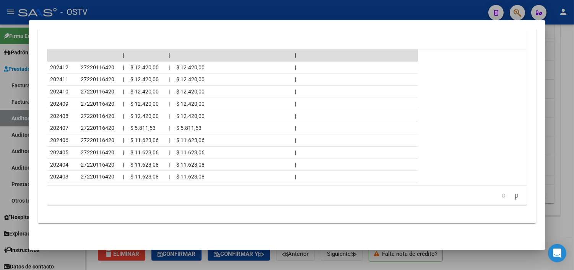
click at [299, 264] on div at bounding box center [287, 135] width 574 height 270
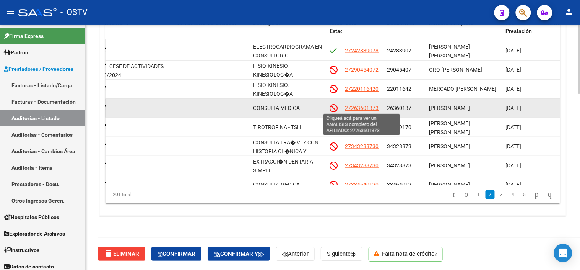
click at [370, 106] on span "27263601373" at bounding box center [362, 108] width 34 height 6
type textarea "27263601373"
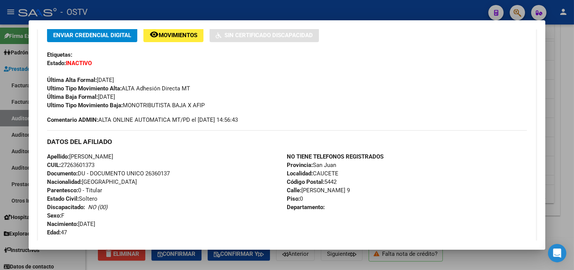
scroll to position [371, 0]
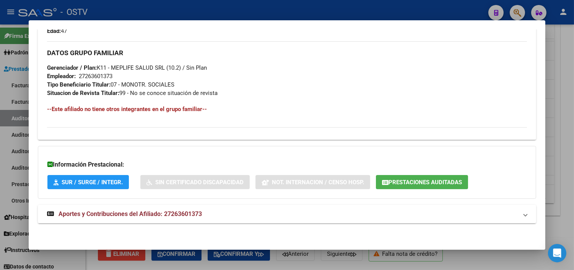
click at [190, 213] on span "Aportes y Contribuciones del Afiliado: 27263601373" at bounding box center [130, 213] width 143 height 7
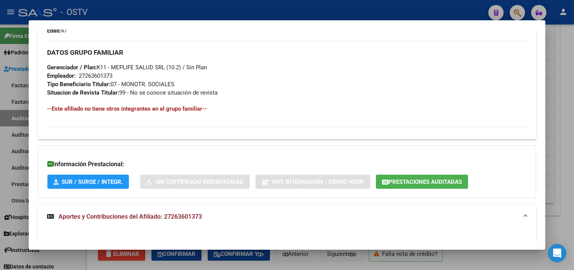
click at [423, 185] on span "Prestaciones Auditadas" at bounding box center [425, 181] width 73 height 7
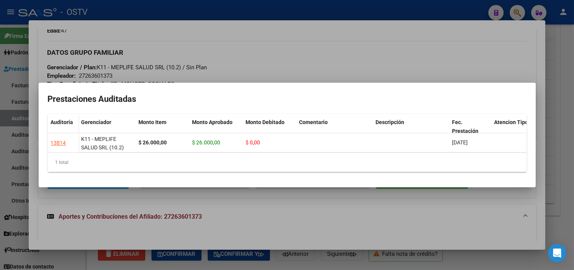
click at [223, 202] on div at bounding box center [287, 135] width 574 height 270
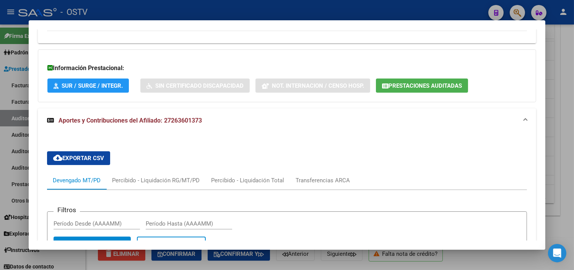
scroll to position [510, 0]
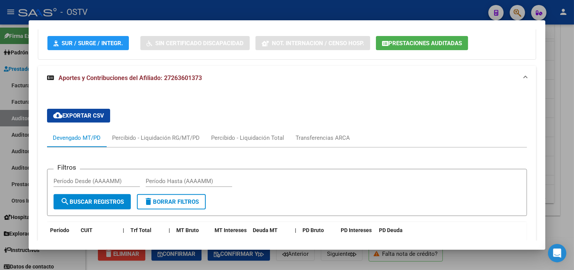
click at [394, 34] on div "Información Prestacional: SUR / SURGE / INTEGR. Sin Certificado Discapacidad No…" at bounding box center [287, 33] width 498 height 53
click at [393, 41] on span "Prestaciones Auditadas" at bounding box center [425, 43] width 73 height 7
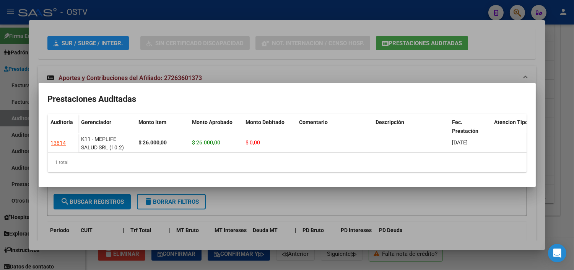
click at [380, 213] on div at bounding box center [287, 135] width 574 height 270
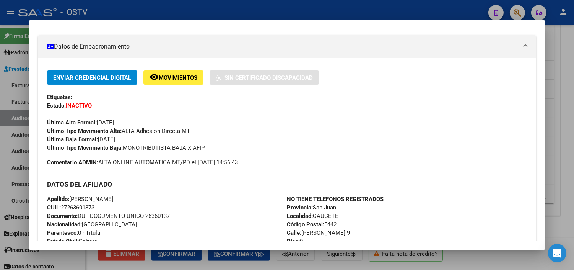
scroll to position [0, 0]
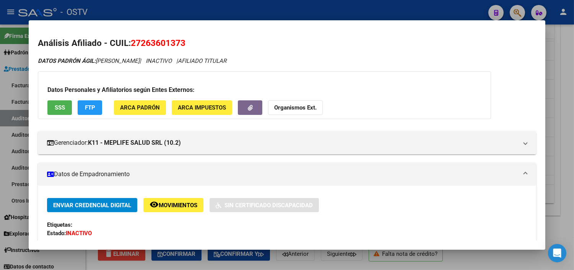
drag, startPoint x: 140, startPoint y: 44, endPoint x: 178, endPoint y: 41, distance: 37.6
click at [178, 41] on span "27263601373" at bounding box center [158, 43] width 55 height 10
copy span "26360137"
click at [59, 107] on span "SSS" at bounding box center [60, 107] width 10 height 7
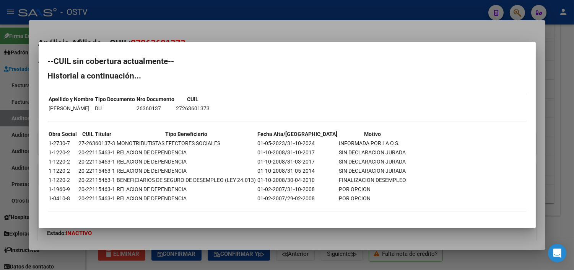
click at [98, 144] on td "27-26360137-3" at bounding box center [96, 143] width 37 height 8
click at [186, 225] on mat-dialog-container "--CUIL sin cobertura actualmente-- Historial a continuación... Apellido y Nombr…" at bounding box center [287, 135] width 497 height 186
click at [186, 232] on div at bounding box center [287, 135] width 574 height 270
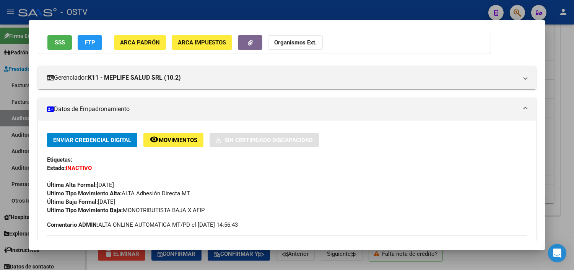
scroll to position [85, 0]
